Goal: Task Accomplishment & Management: Use online tool/utility

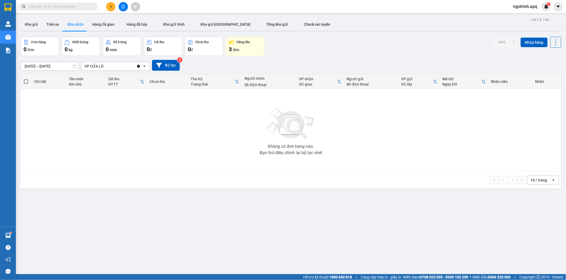
scroll to position [24, 0]
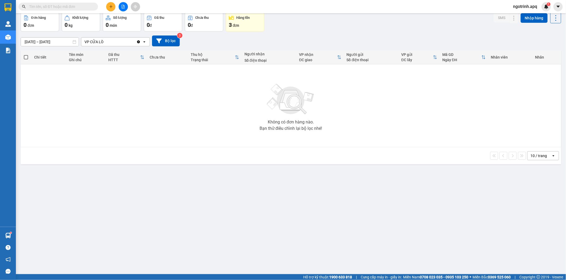
click at [95, 138] on div "Không có đơn hàng nào. Bạn thử điều chỉnh lại bộ lọc nhé!" at bounding box center [290, 105] width 535 height 79
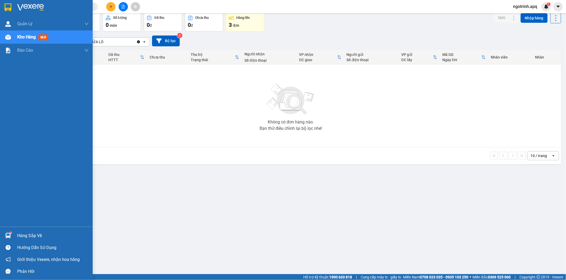
click at [16, 236] on div "Hàng sắp về" at bounding box center [46, 235] width 93 height 12
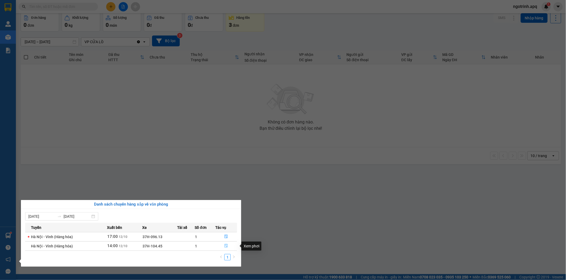
click at [225, 245] on icon "file-done" at bounding box center [226, 246] width 4 height 4
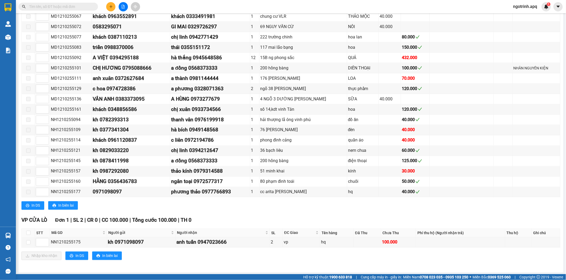
scroll to position [238, 0]
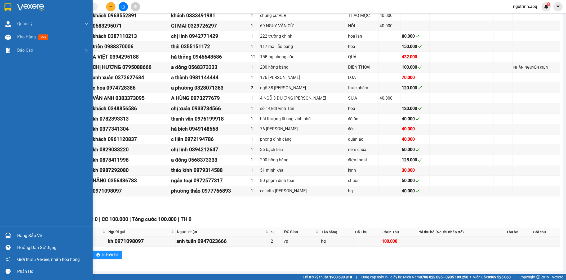
click at [25, 234] on div "Hàng sắp về" at bounding box center [52, 236] width 71 height 8
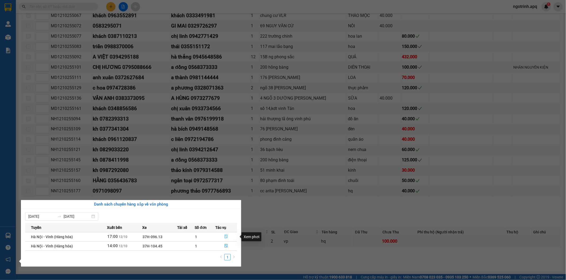
click at [225, 235] on icon "file-done" at bounding box center [225, 236] width 3 height 4
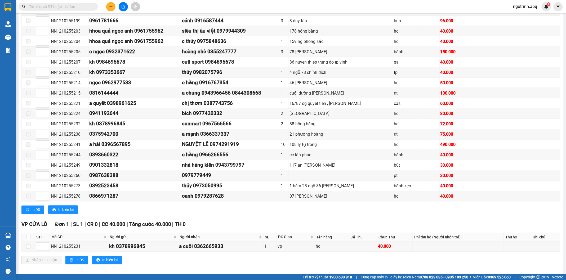
scroll to position [260, 0]
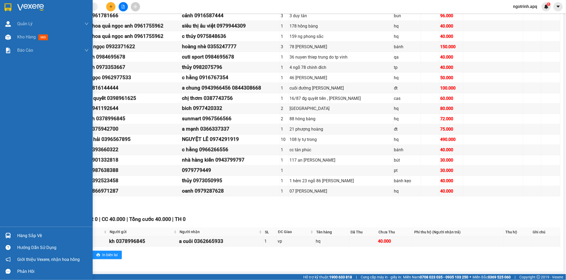
click at [3, 182] on div "Quản [PERSON_NAME] lý thu hộ Quản lý giao nhận mới Quản lý kiểm kho Kho hàng mớ…" at bounding box center [46, 121] width 93 height 209
click at [33, 36] on span "Kho hàng" at bounding box center [26, 36] width 19 height 5
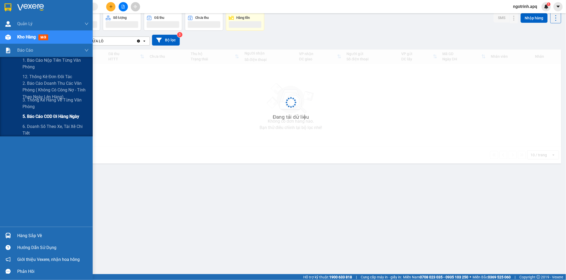
scroll to position [24, 0]
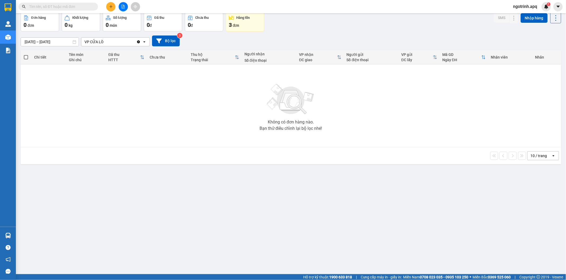
click at [70, 91] on div "Không có đơn hàng nào. Bạn thử điều chỉnh lại bộ lọc nhé!" at bounding box center [290, 105] width 535 height 79
click at [64, 93] on div "Không có đơn hàng nào. Bạn thử điều chỉnh lại bộ lọc nhé!" at bounding box center [290, 105] width 535 height 79
drag, startPoint x: 63, startPoint y: 93, endPoint x: 60, endPoint y: 103, distance: 9.6
click at [60, 103] on div "Không có đơn hàng nào. Bạn thử điều chỉnh lại bộ lọc nhé!" at bounding box center [290, 105] width 535 height 79
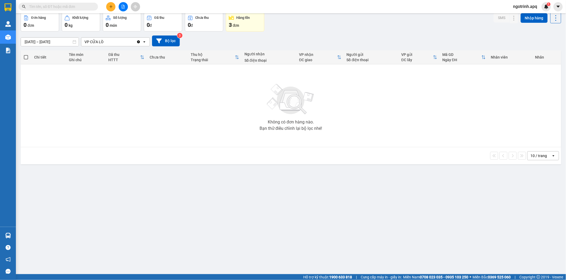
click at [60, 102] on div "Không có đơn hàng nào. Bạn thử điều chỉnh lại bộ lọc nhé!" at bounding box center [290, 105] width 535 height 79
click at [194, 145] on div "Không có đơn hàng nào. Bạn thử điều chỉnh lại bộ lọc nhé!" at bounding box center [290, 105] width 535 height 79
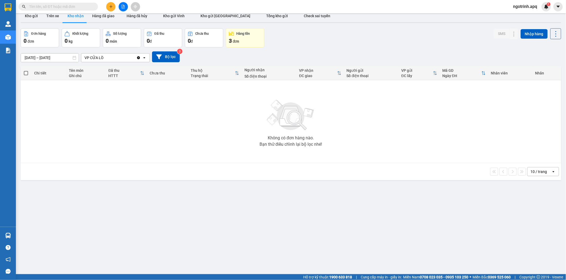
scroll to position [0, 0]
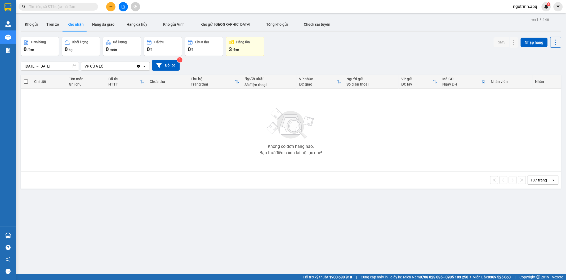
click at [71, 25] on button "Kho nhận" at bounding box center [75, 24] width 25 height 13
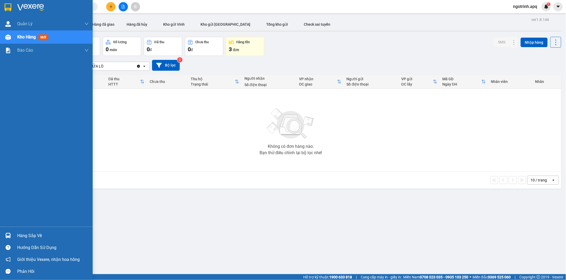
click at [30, 232] on div "Hàng sắp về" at bounding box center [52, 236] width 71 height 8
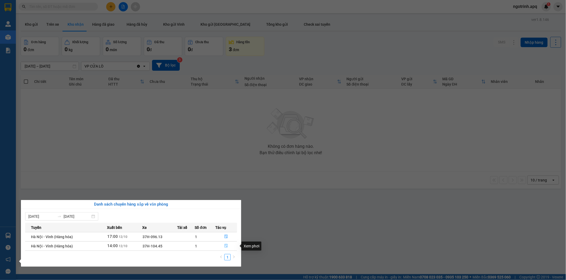
click at [226, 247] on icon "file-done" at bounding box center [225, 246] width 3 height 4
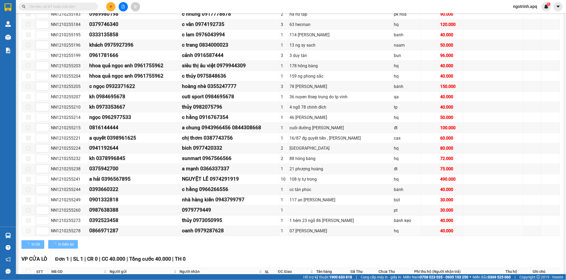
scroll to position [238, 0]
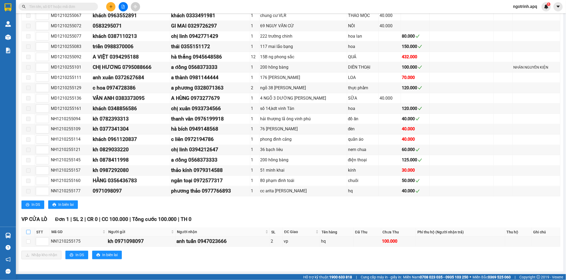
click at [28, 231] on input "checkbox" at bounding box center [28, 232] width 4 height 4
checkbox input "true"
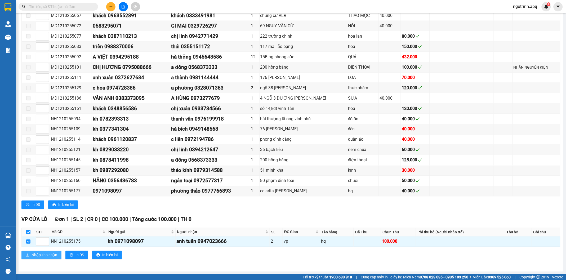
click at [33, 254] on span "Nhập kho nhận" at bounding box center [44, 255] width 26 height 6
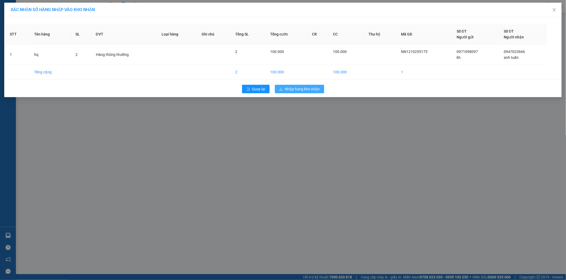
click at [293, 91] on span "Nhập hàng kho nhận" at bounding box center [302, 89] width 35 height 6
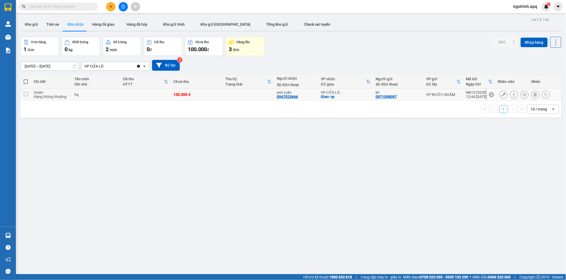
click at [499, 93] on button at bounding box center [502, 94] width 7 height 9
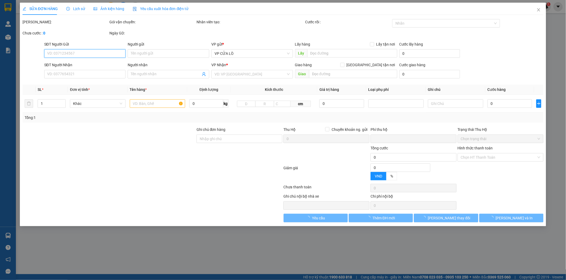
type input "0971098097"
type input "kh"
type input "0947023666"
type input "anh tuấn"
checkbox input "true"
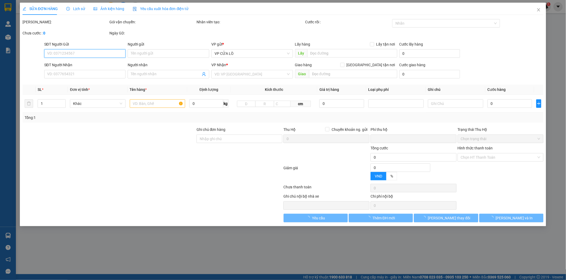
type input "vp"
type input "0"
type input "100.000"
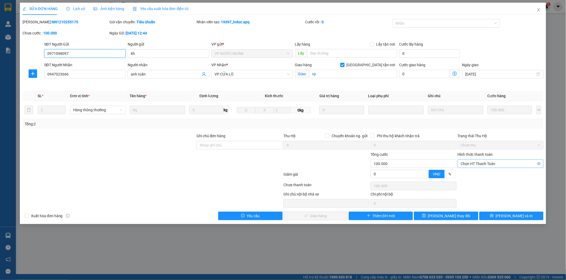
click at [473, 164] on span "Chọn HT Thanh Toán" at bounding box center [501, 164] width 80 height 8
click at [470, 173] on div "Tại văn phòng" at bounding box center [501, 174] width 80 height 6
type input "0"
click at [336, 215] on button "[PERSON_NAME] và Giao hàng" at bounding box center [315, 215] width 64 height 8
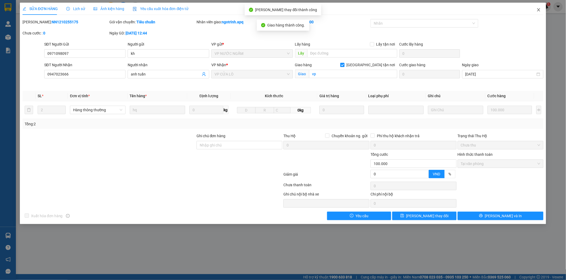
click at [539, 8] on icon "close" at bounding box center [538, 10] width 4 height 4
